Goal: Task Accomplishment & Management: Use online tool/utility

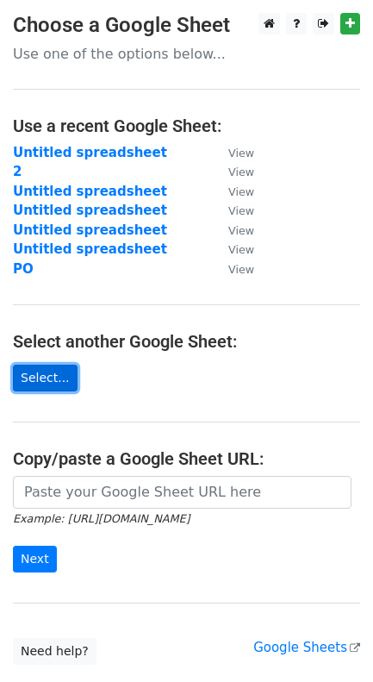
click at [52, 382] on link "Select..." at bounding box center [45, 378] width 65 height 27
click at [49, 376] on link "Select..." at bounding box center [45, 378] width 65 height 27
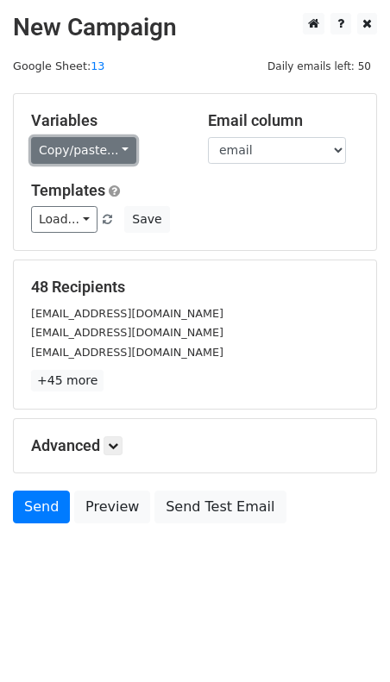
click at [106, 147] on link "Copy/paste..." at bounding box center [83, 150] width 105 height 27
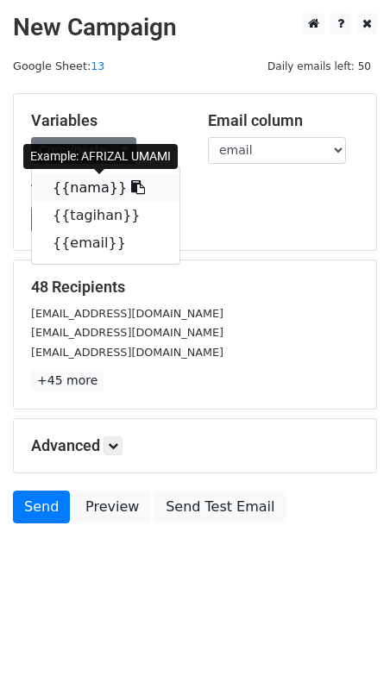
click at [131, 185] on icon at bounding box center [138, 187] width 14 height 14
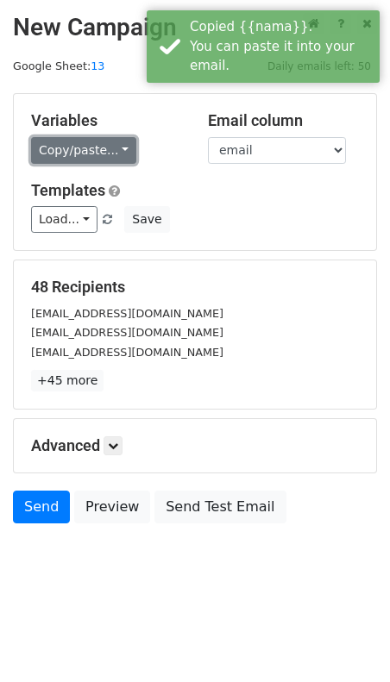
click at [109, 148] on link "Copy/paste..." at bounding box center [83, 150] width 105 height 27
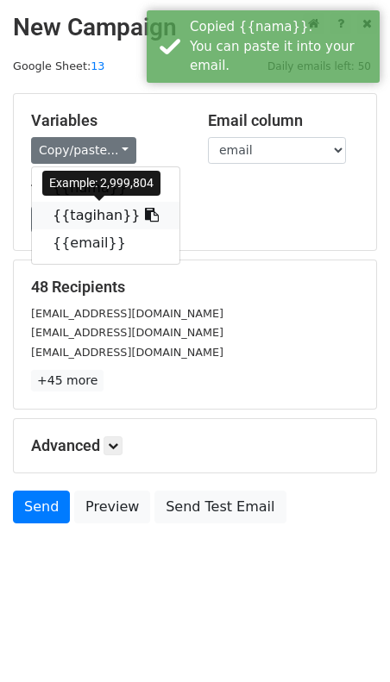
click at [145, 216] on icon at bounding box center [152, 215] width 14 height 14
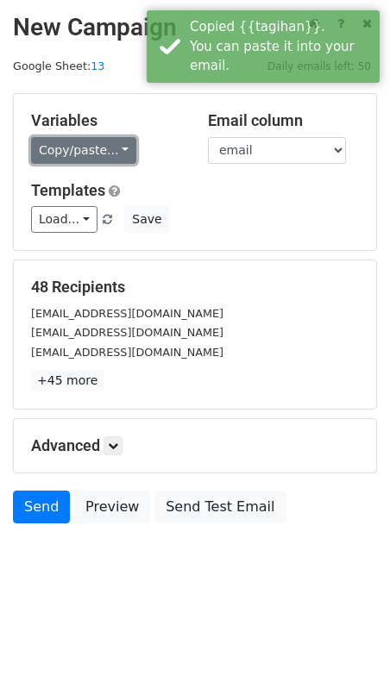
click at [114, 149] on link "Copy/paste..." at bounding box center [83, 150] width 105 height 27
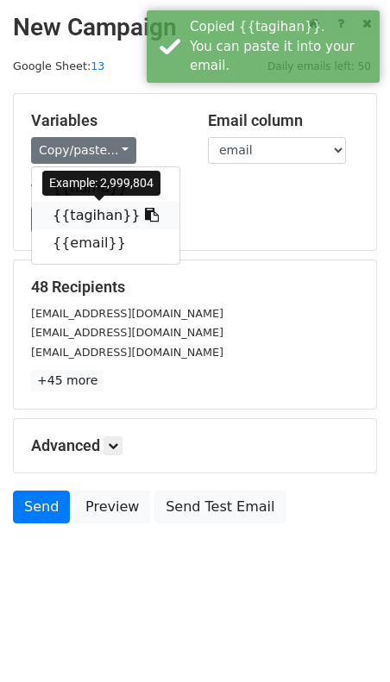
click at [145, 211] on icon at bounding box center [152, 215] width 14 height 14
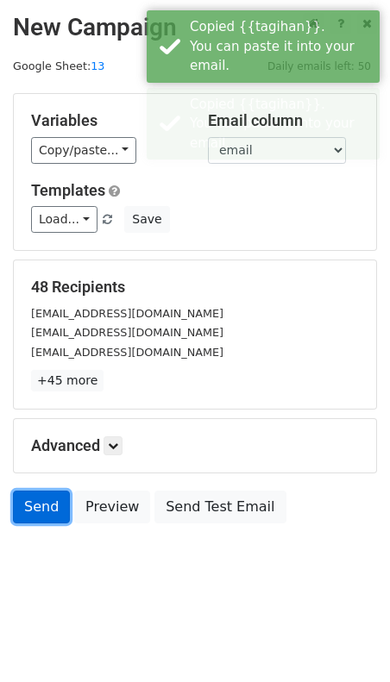
click at [48, 511] on link "Send" at bounding box center [41, 507] width 57 height 33
